Goal: Task Accomplishment & Management: Manage account settings

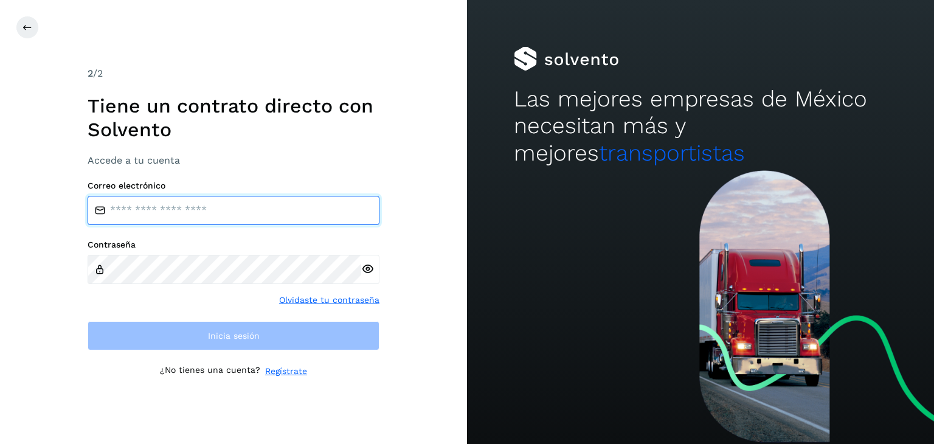
click at [209, 212] on input "email" at bounding box center [234, 210] width 292 height 29
type input "**********"
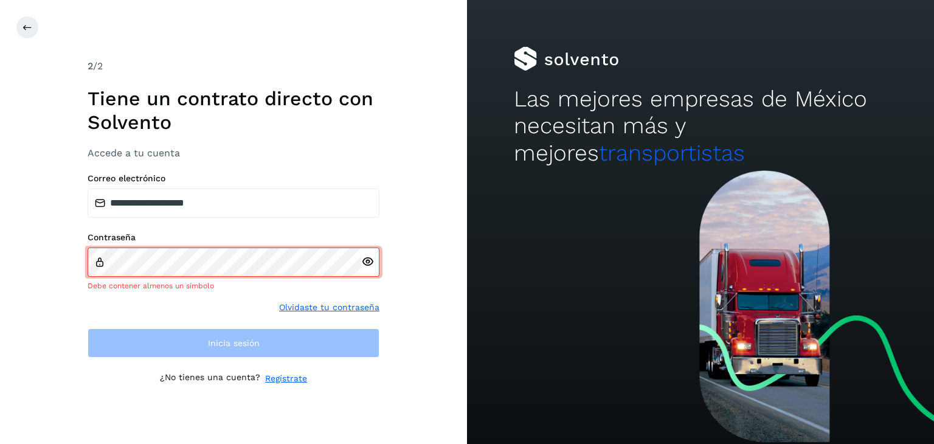
click at [362, 264] on icon at bounding box center [367, 261] width 13 height 13
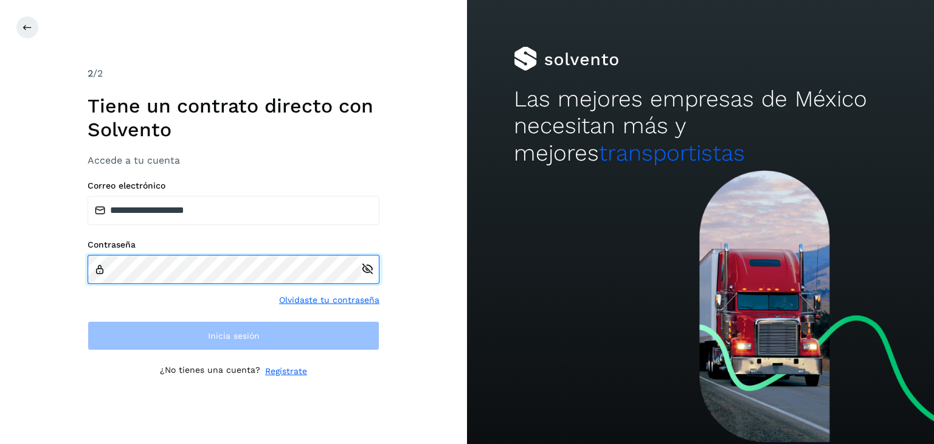
click at [299, 249] on div "Contraseña" at bounding box center [234, 262] width 292 height 44
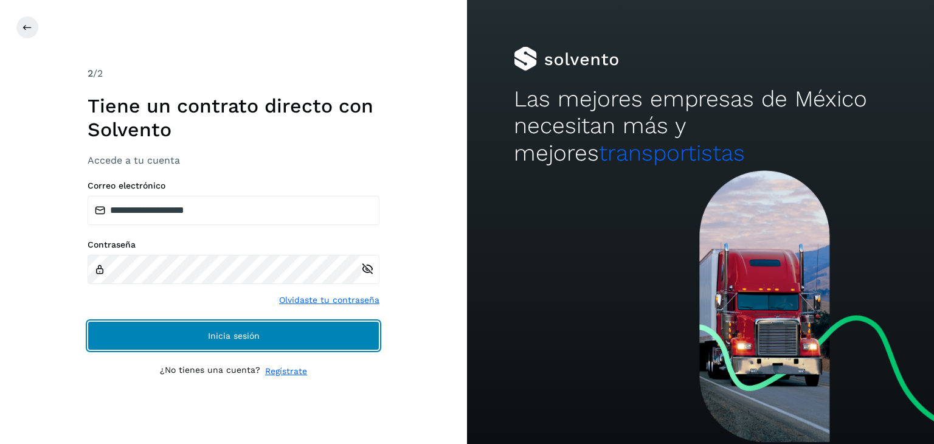
click at [222, 338] on span "Inicia sesión" at bounding box center [234, 335] width 52 height 9
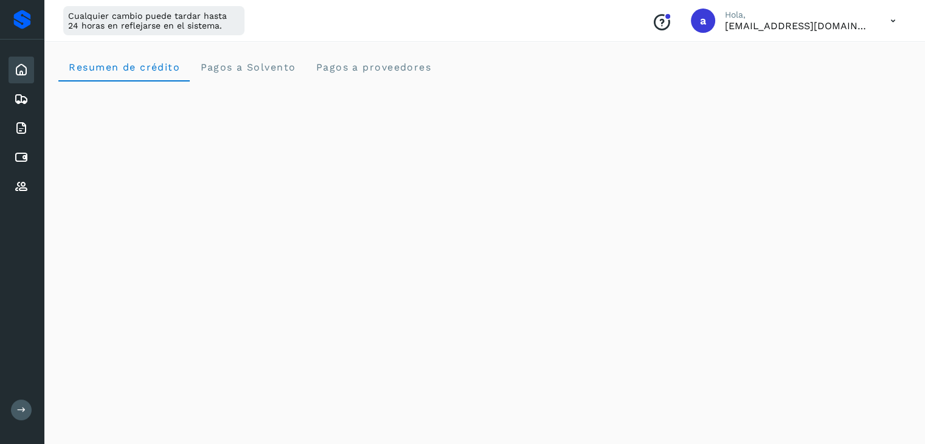
click at [894, 24] on icon at bounding box center [892, 21] width 25 height 25
click at [788, 79] on div "Cerrar sesión" at bounding box center [832, 78] width 145 height 23
